Goal: Task Accomplishment & Management: Complete application form

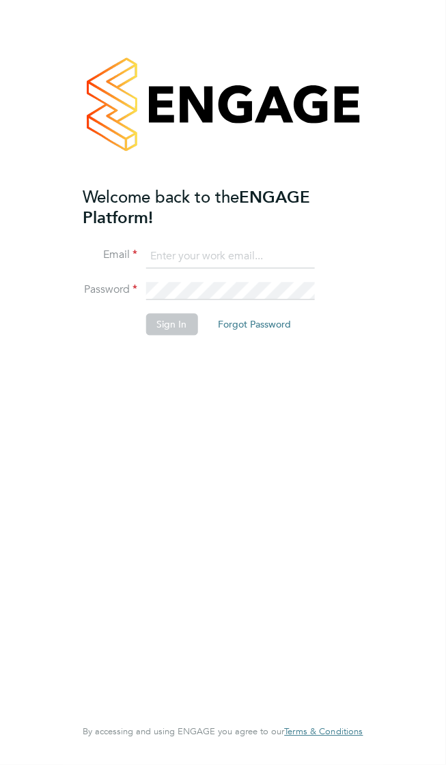
click at [190, 244] on input at bounding box center [229, 256] width 169 height 25
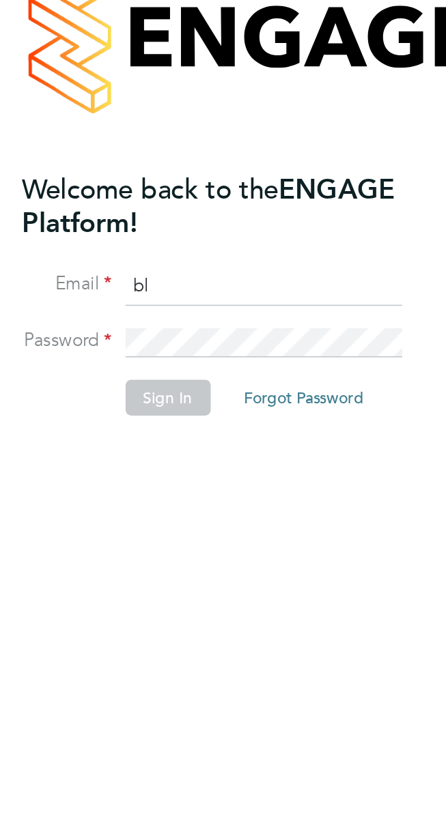
type input "b"
type input "[EMAIL_ADDRESS][DOMAIN_NAME]"
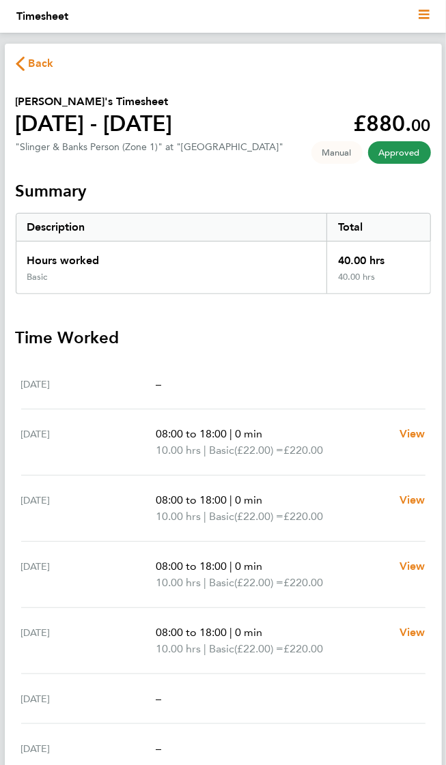
click at [34, 63] on span "Back" at bounding box center [41, 63] width 25 height 16
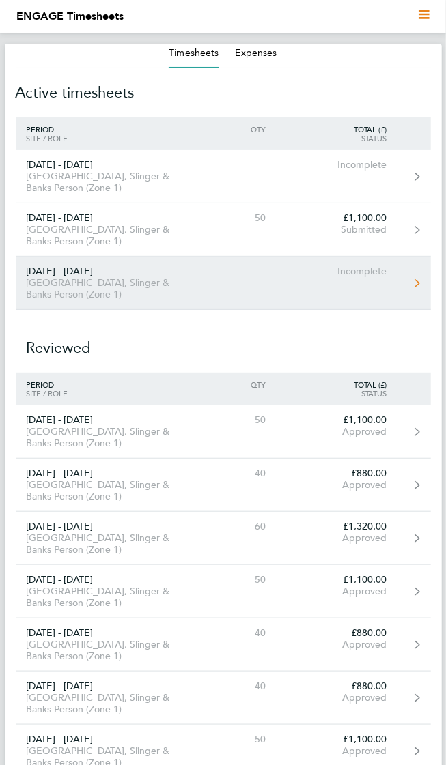
click at [375, 263] on link "[DATE] - [DATE] [GEOGRAPHIC_DATA], Slinger & Banks Person (Zone 1) Incomplete" at bounding box center [223, 283] width 415 height 53
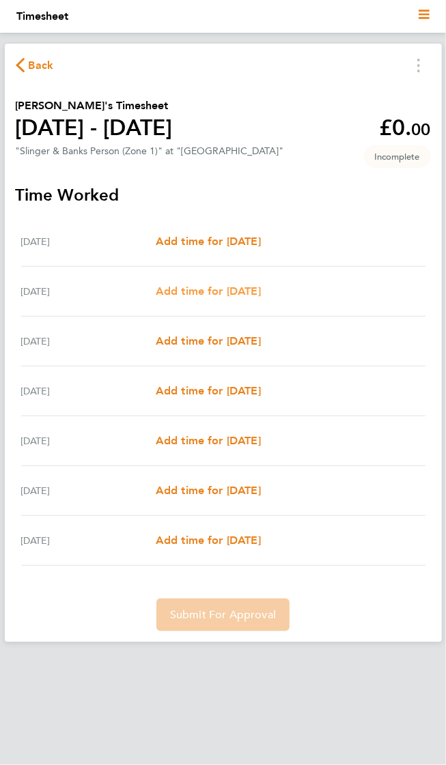
click at [218, 290] on span "Add time for [DATE]" at bounding box center [208, 291] width 105 height 13
select select "30"
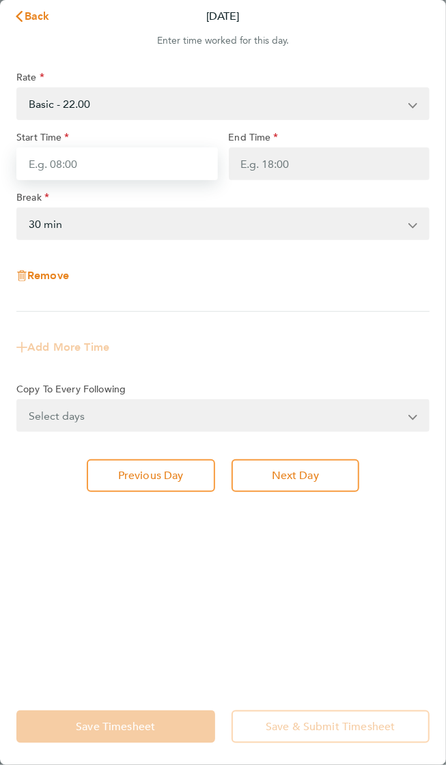
click at [55, 160] on input "Start Time" at bounding box center [116, 163] width 201 height 33
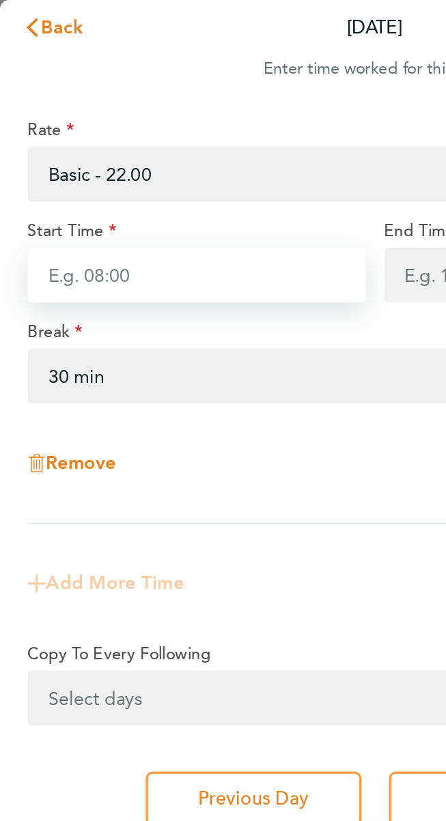
type input "1"
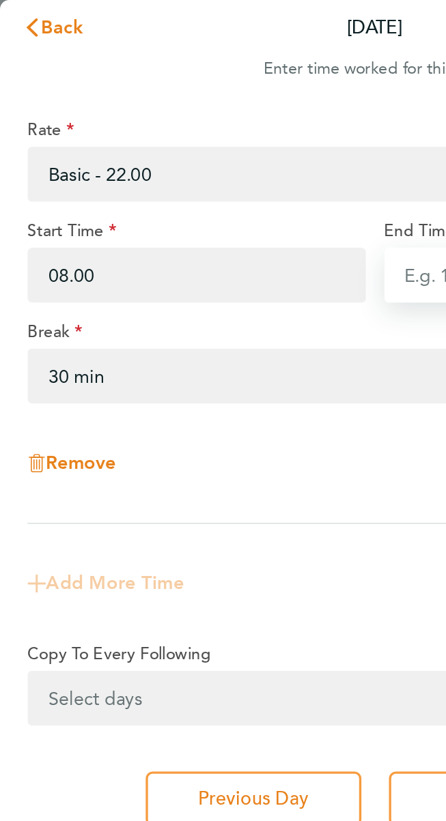
click at [242, 151] on input "End Time" at bounding box center [329, 163] width 201 height 33
type input "08:00"
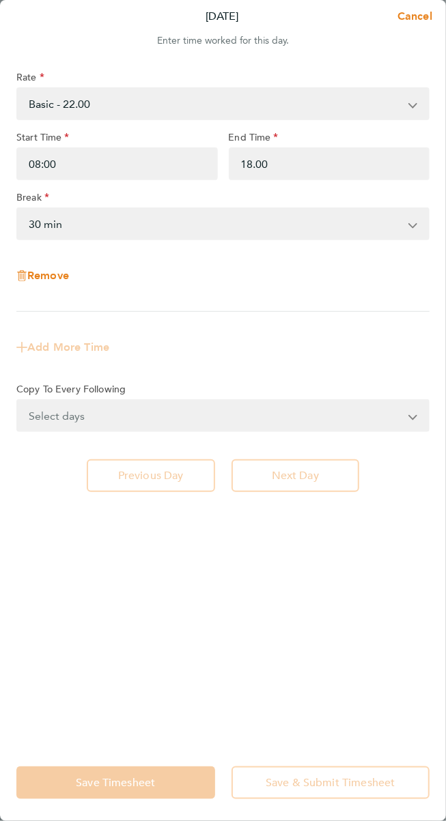
click at [365, 209] on select "0 min 15 min 30 min 45 min 60 min 75 min 90 min" at bounding box center [215, 224] width 394 height 30
type input "18:00"
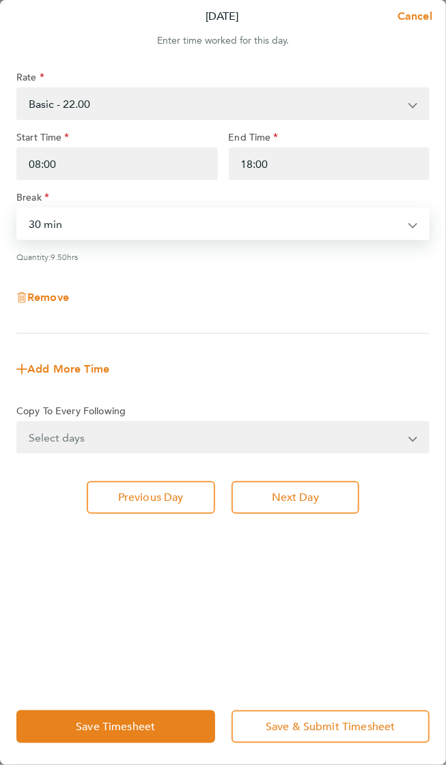
select select "0"
click at [336, 422] on select "Select days Day Weekday (Mon-Fri) Weekend (Sat-Sun) Wednesday Thursday Friday S…" at bounding box center [215, 437] width 395 height 30
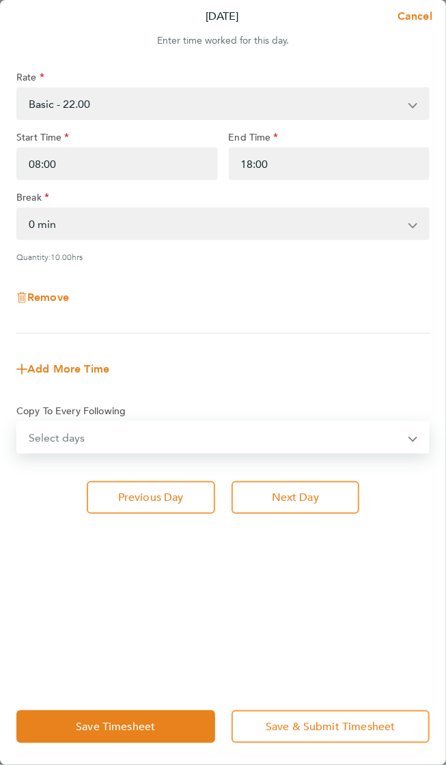
select select "WEEKDAY"
select select "2025-08-31"
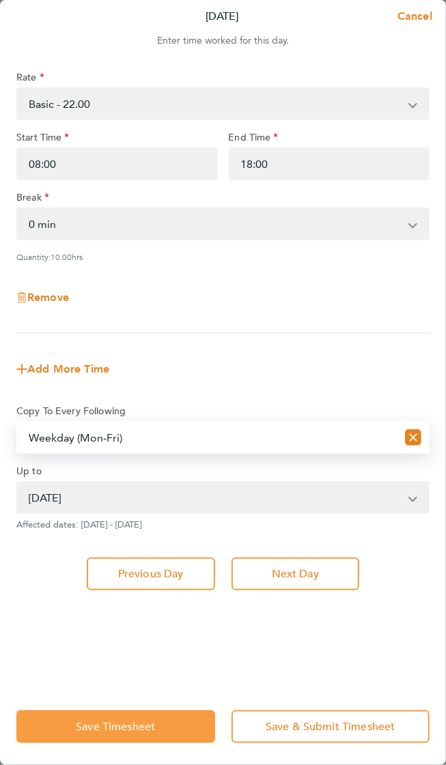
click at [145, 727] on button "Save Timesheet" at bounding box center [115, 726] width 199 height 33
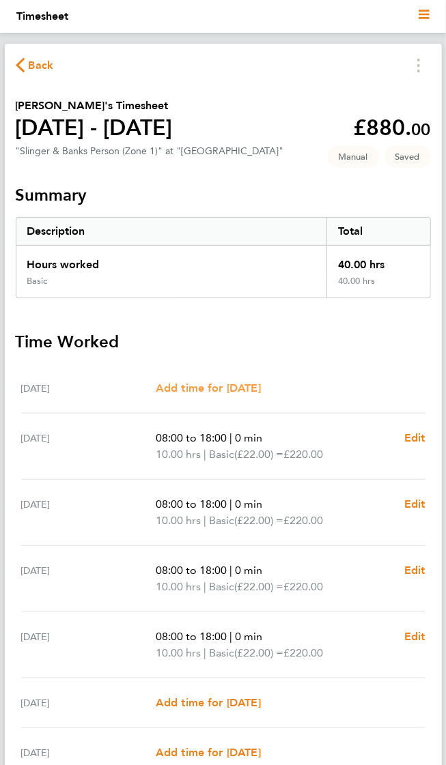
click at [190, 386] on span "Add time for Mon 25 Aug" at bounding box center [208, 387] width 105 height 13
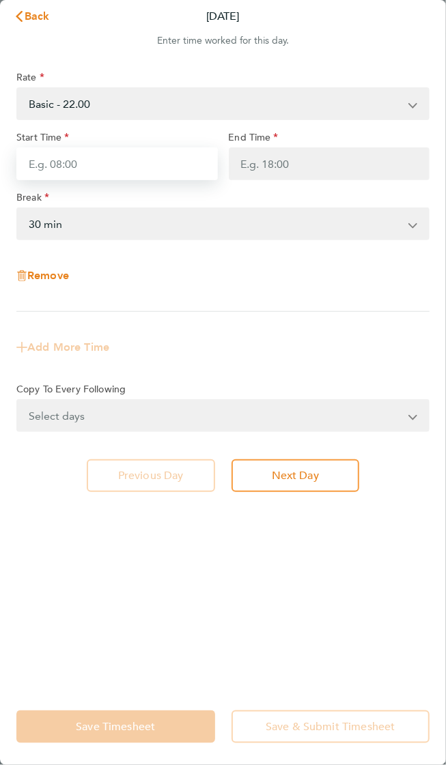
click at [96, 147] on input "Start Time" at bounding box center [116, 163] width 201 height 33
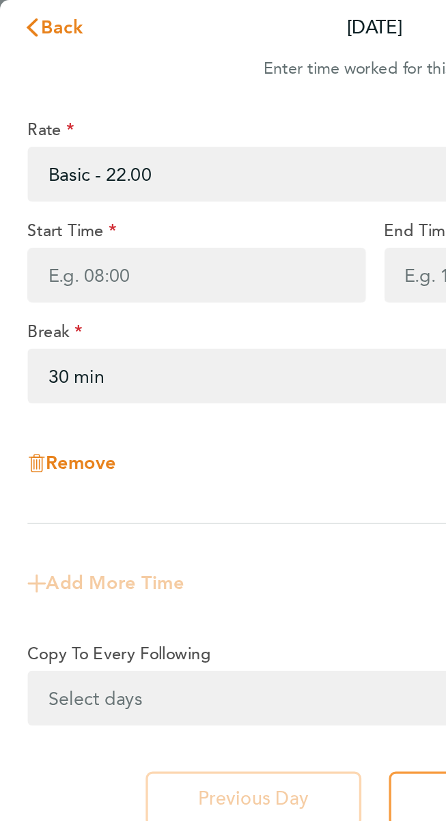
click at [229, 263] on div "Remove" at bounding box center [223, 275] width 424 height 49
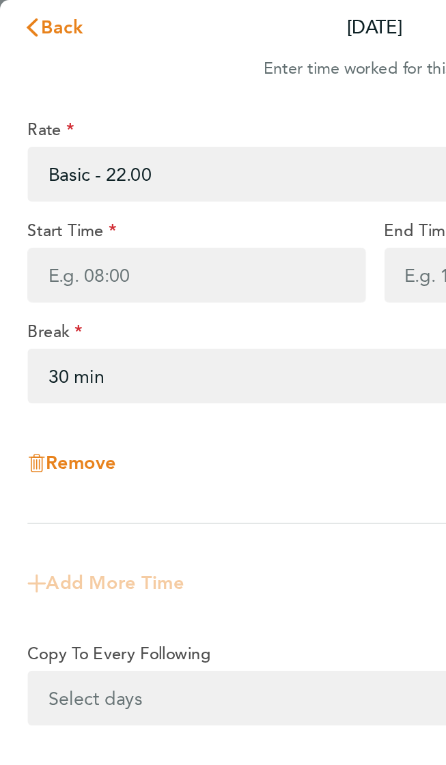
click at [222, 217] on select "0 min 15 min 30 min 45 min 60 min 75 min 90 min" at bounding box center [215, 224] width 394 height 30
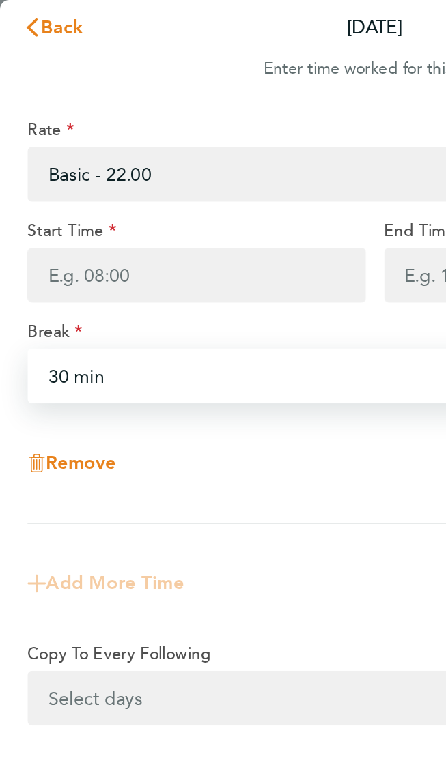
select select "0"
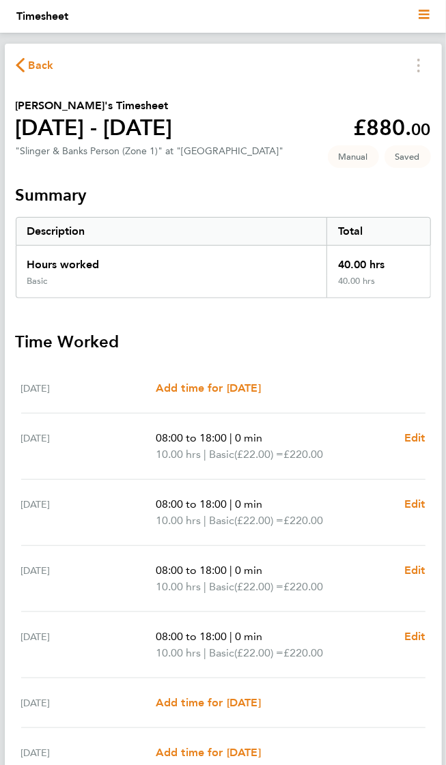
click at [34, 65] on span "Back" at bounding box center [41, 65] width 25 height 16
